Goal: Navigation & Orientation: Find specific page/section

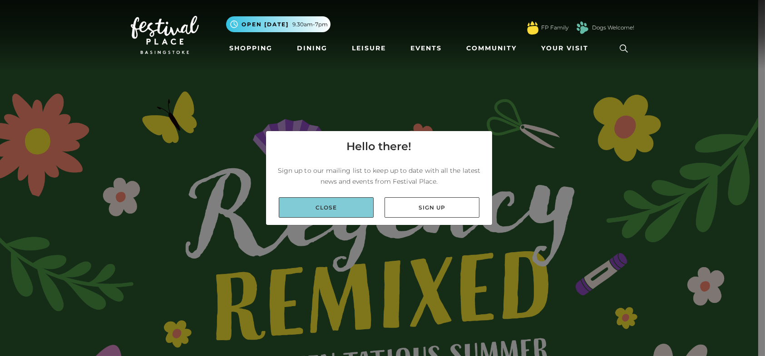
click at [337, 208] on link "Close" at bounding box center [326, 207] width 95 height 20
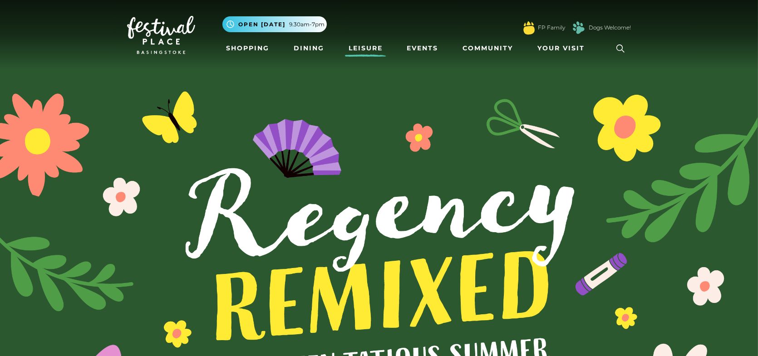
click at [371, 42] on link "Leisure" at bounding box center [365, 48] width 41 height 17
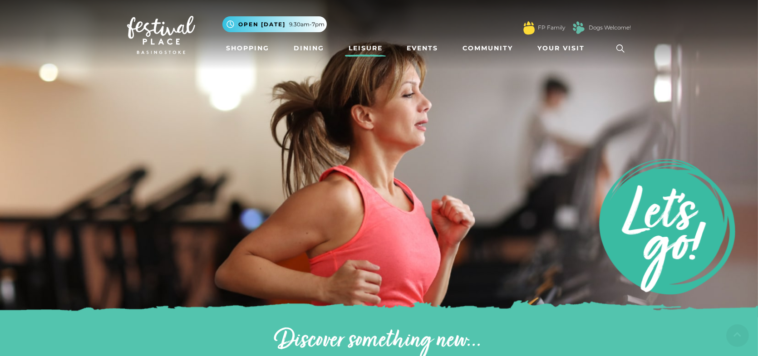
scroll to position [272, 0]
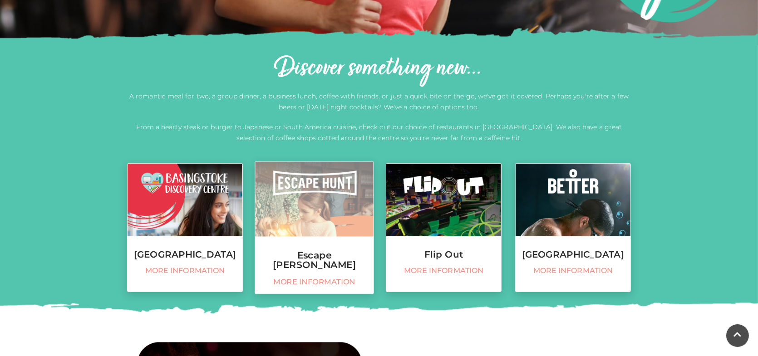
click at [306, 227] on img at bounding box center [314, 199] width 118 height 75
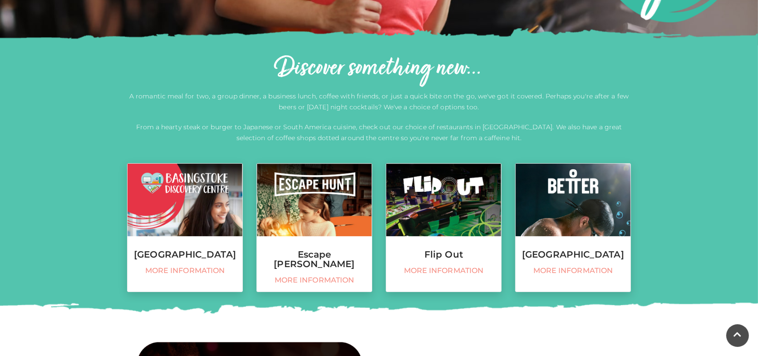
click at [126, 104] on div "Discover something new... A romantic meal for two, a group dinner, a business l…" at bounding box center [378, 103] width 517 height 98
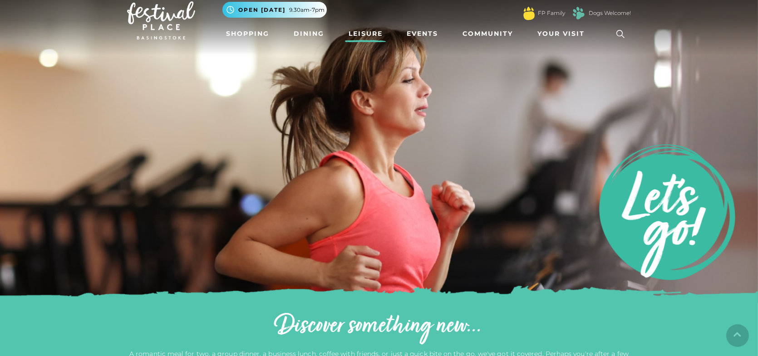
scroll to position [0, 0]
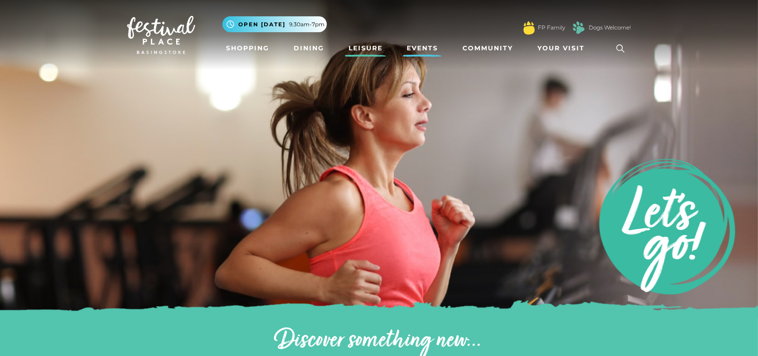
click at [419, 45] on link "Events" at bounding box center [422, 48] width 39 height 17
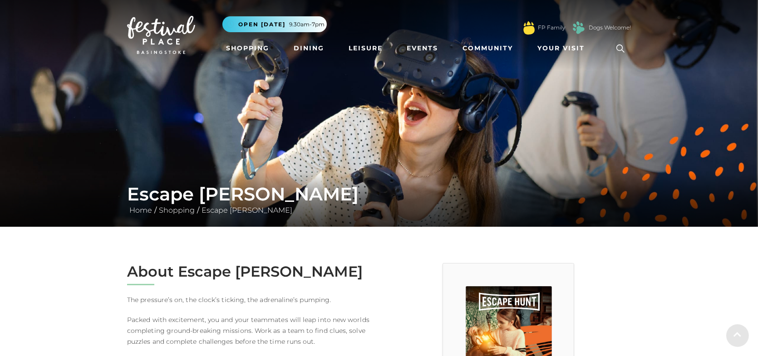
scroll to position [182, 0]
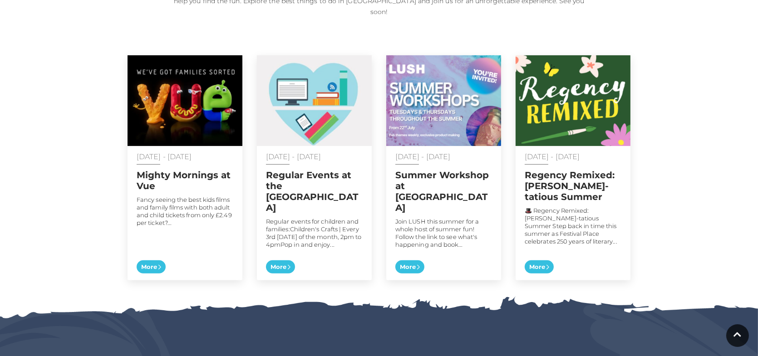
scroll to position [454, 0]
